Goal: Task Accomplishment & Management: Manage account settings

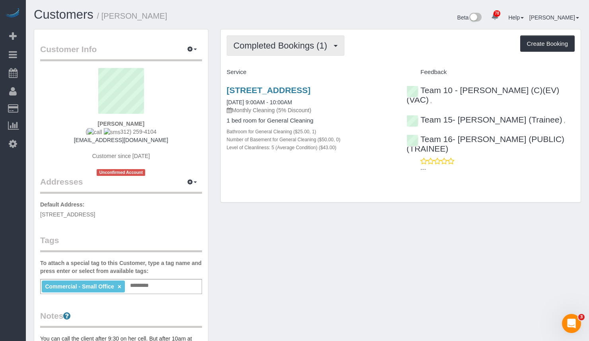
click at [309, 50] on button "Completed Bookings (1)" at bounding box center [286, 45] width 118 height 20
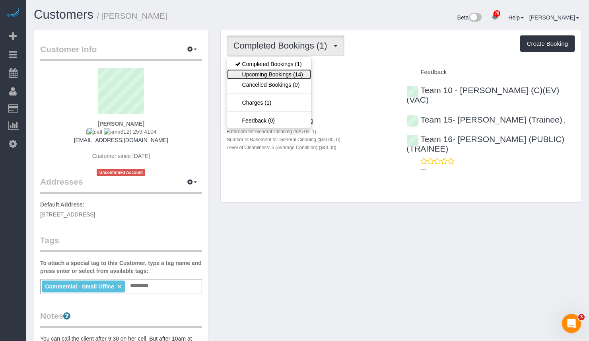
click at [293, 76] on link "Upcoming Bookings (14)" at bounding box center [269, 74] width 84 height 10
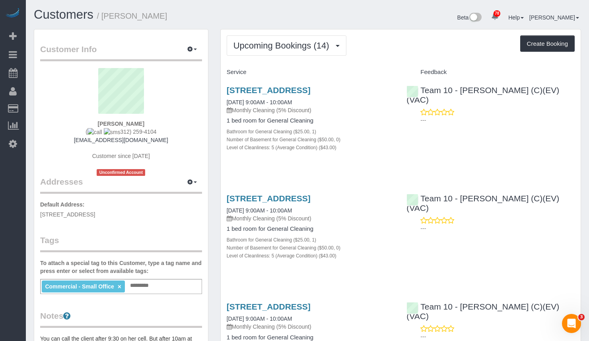
click at [382, 41] on div "Upcoming Bookings (14) Completed Bookings (1) Upcoming Bookings (14) Cancelled …" at bounding box center [401, 45] width 348 height 20
click at [293, 49] on span "Upcoming Bookings (14)" at bounding box center [283, 46] width 100 height 10
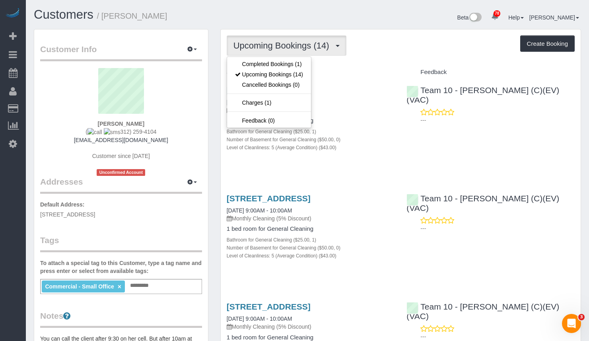
click at [409, 38] on div "Upcoming Bookings (14) Completed Bookings (1) Upcoming Bookings (14) Cancelled …" at bounding box center [401, 45] width 348 height 20
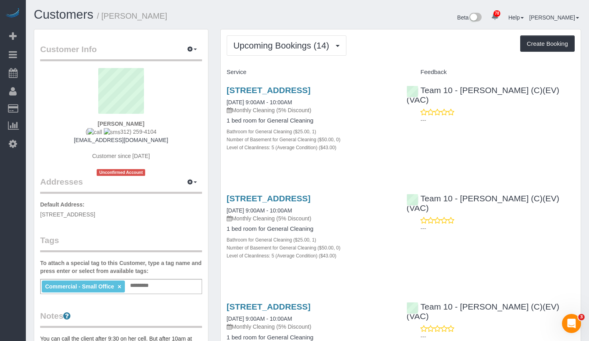
drag, startPoint x: 167, startPoint y: 16, endPoint x: 104, endPoint y: 14, distance: 63.2
click at [104, 14] on h1 "Customers / Angela Roudez" at bounding box center [168, 15] width 268 height 14
copy small "Angela Roudez"
click at [397, 42] on div "Upcoming Bookings (14) Completed Bookings (1) Upcoming Bookings (14) Cancelled …" at bounding box center [401, 45] width 348 height 20
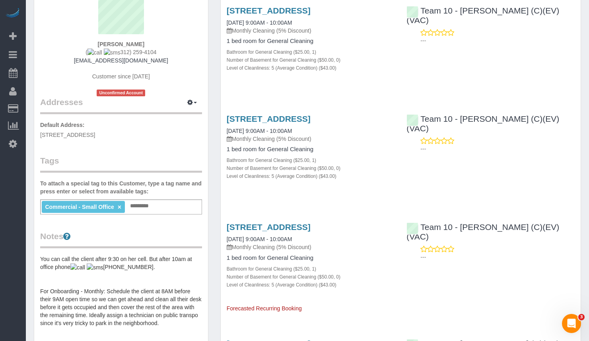
click at [157, 202] on div "Commercial - Small Office × Add a tag" at bounding box center [121, 206] width 162 height 15
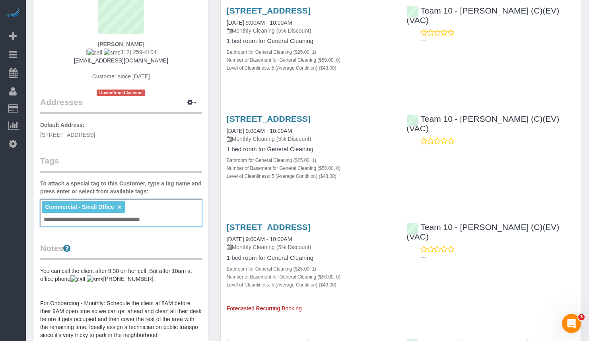
type input "**********"
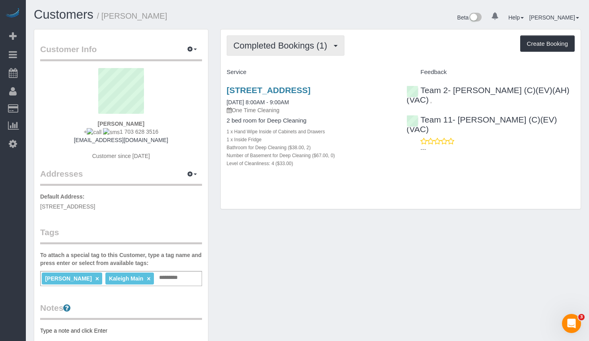
click at [318, 47] on span "Completed Bookings (1)" at bounding box center [282, 46] width 98 height 10
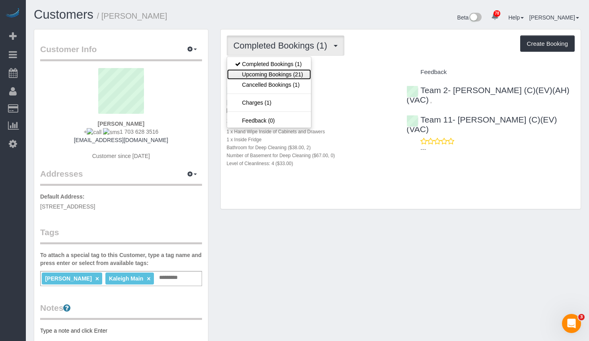
click at [304, 70] on link "Upcoming Bookings (21)" at bounding box center [269, 74] width 84 height 10
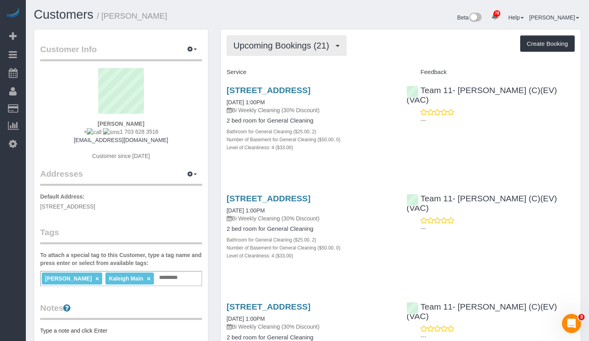
click at [306, 39] on button "Upcoming Bookings (21)" at bounding box center [287, 45] width 120 height 20
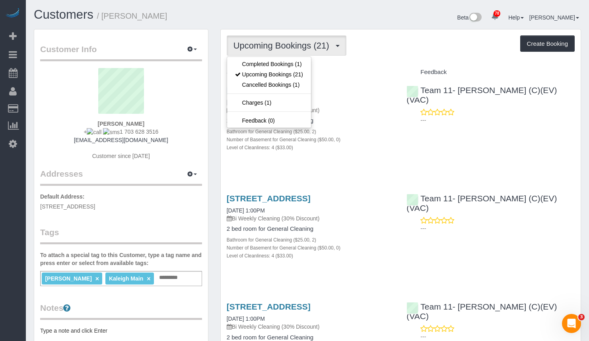
click at [305, 46] on span "Upcoming Bookings (21)" at bounding box center [283, 46] width 100 height 10
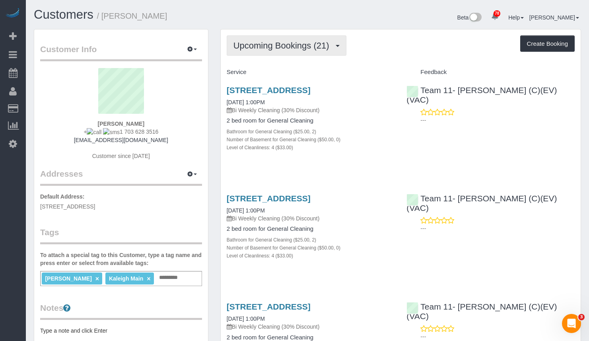
click at [279, 47] on span "Upcoming Bookings (21)" at bounding box center [283, 46] width 100 height 10
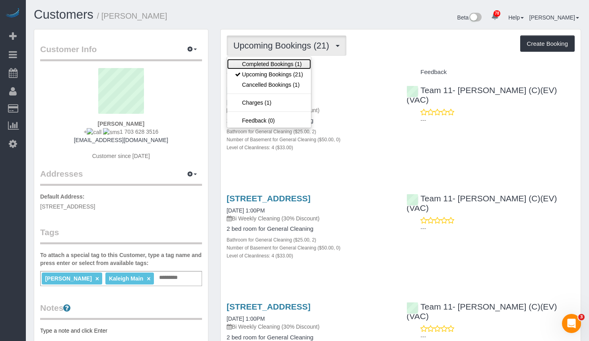
click at [270, 64] on link "Completed Bookings (1)" at bounding box center [269, 64] width 84 height 10
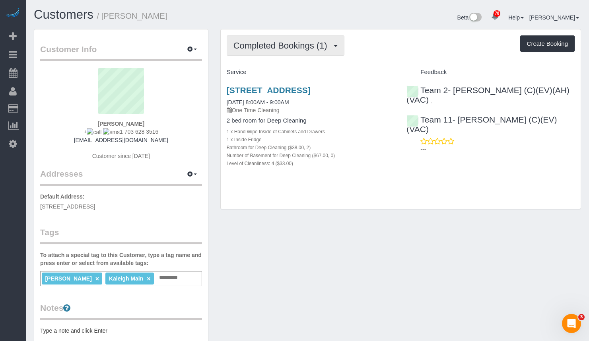
click at [279, 42] on span "Completed Bookings (1)" at bounding box center [282, 46] width 98 height 10
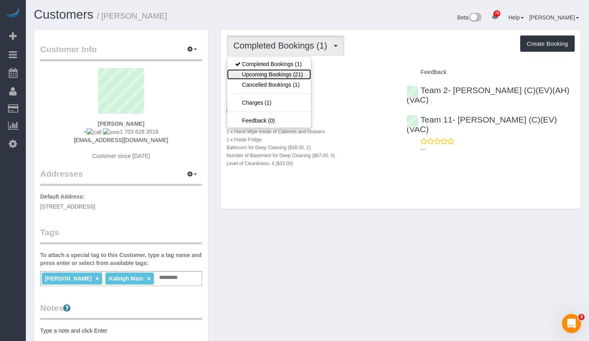
click at [275, 75] on link "Upcoming Bookings (21)" at bounding box center [269, 74] width 84 height 10
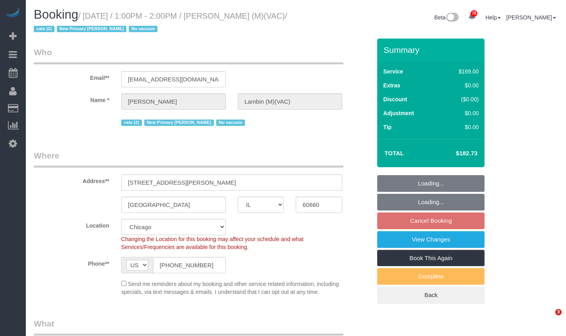
select select "IL"
select select "number:69"
select select "number:139"
select select "number:98"
select select "number:141"
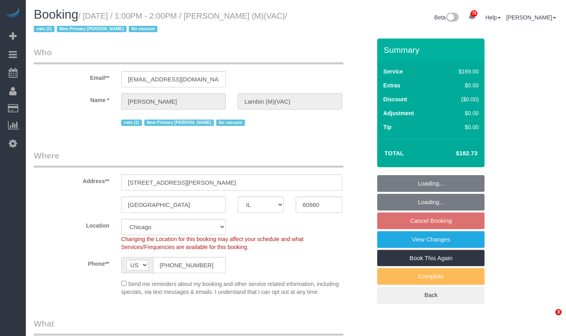
select select "number:143"
select select "object:1143"
select select "2"
select select "string:fspay-8e60a9af-758e-4a96-9de8-703331735adb"
select select "2"
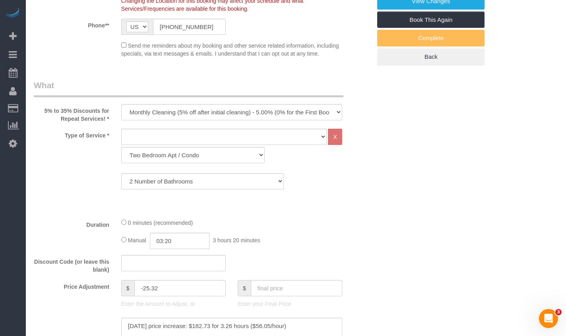
scroll to position [119, 0]
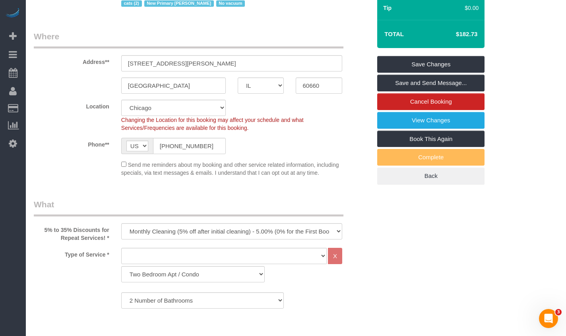
click at [459, 33] on h4 "$182.73" at bounding box center [454, 34] width 45 height 7
drag, startPoint x: 454, startPoint y: 35, endPoint x: 477, endPoint y: 34, distance: 22.3
click at [477, 34] on h4 "$182.73" at bounding box center [454, 34] width 45 height 7
copy h4 "$182.73"
